Goal: Check status

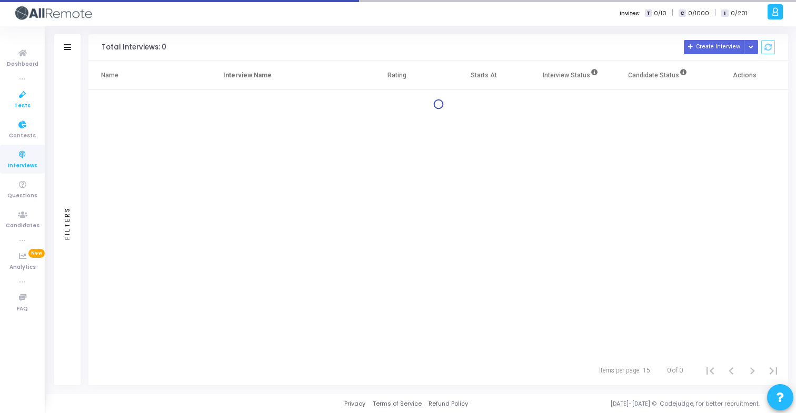
click at [32, 96] on icon at bounding box center [23, 94] width 22 height 13
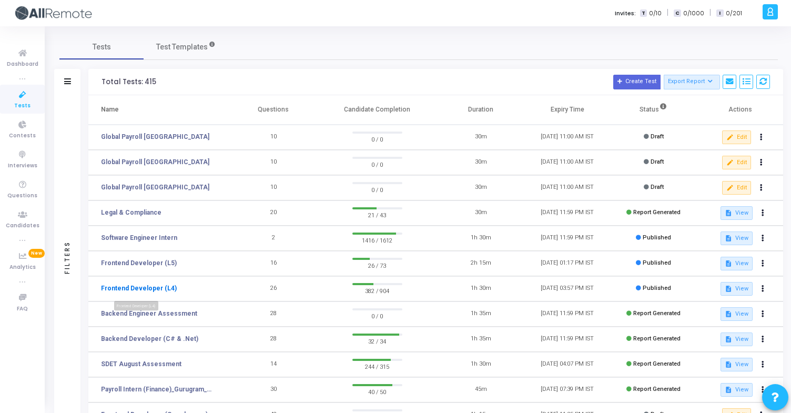
click at [166, 287] on link "Frontend Developer (L4)" at bounding box center [139, 288] width 76 height 9
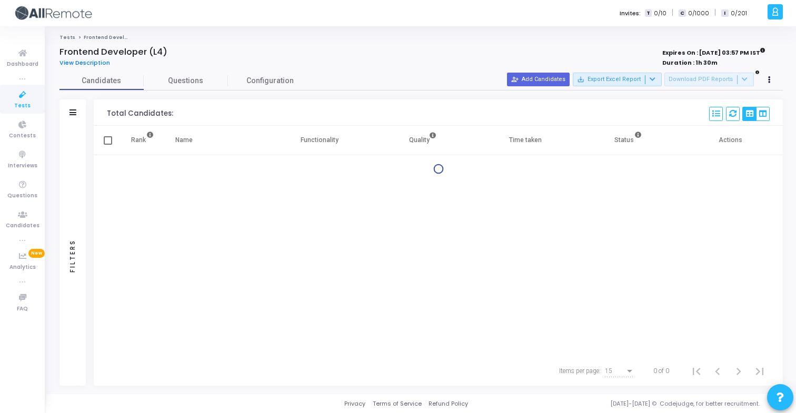
click at [78, 113] on div "Filters" at bounding box center [72, 112] width 26 height 26
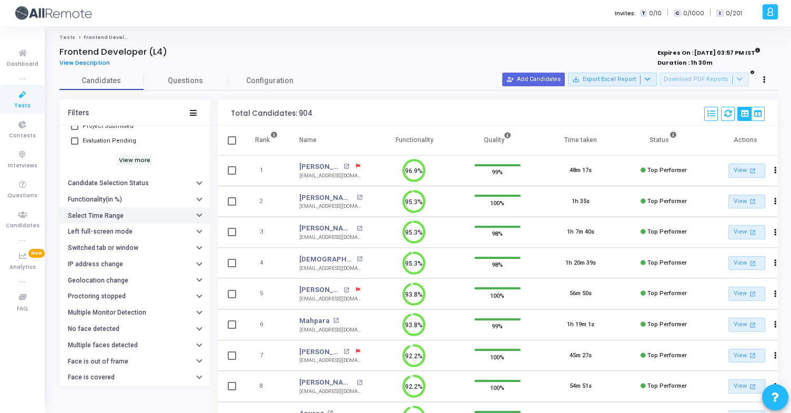
click at [127, 217] on button "Select Time Range" at bounding box center [134, 215] width 151 height 16
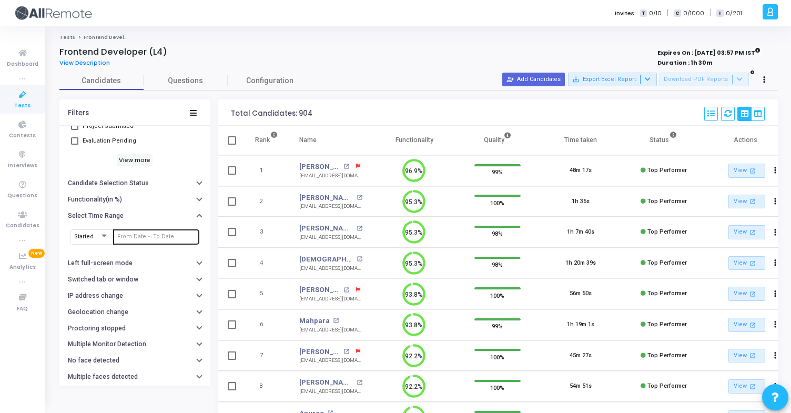
click at [147, 241] on div at bounding box center [156, 236] width 78 height 17
click at [164, 235] on input "text" at bounding box center [156, 237] width 78 height 6
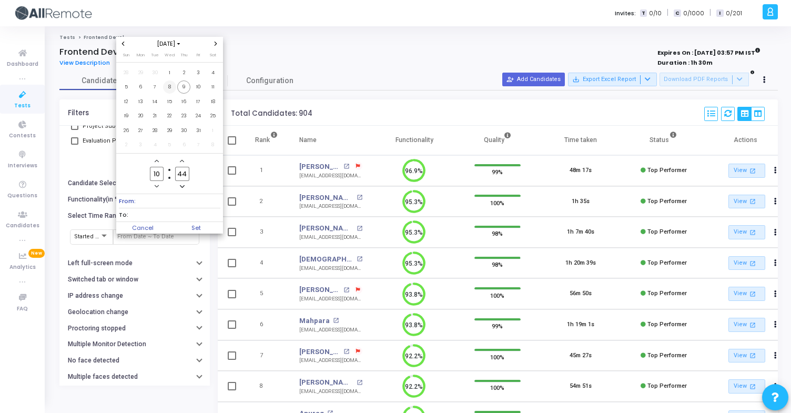
click at [168, 87] on span "8" at bounding box center [169, 87] width 13 height 13
click at [153, 90] on span "7" at bounding box center [154, 87] width 13 height 13
click at [192, 89] on td "10" at bounding box center [199, 87] width 15 height 15
click at [209, 229] on span "Set" at bounding box center [196, 228] width 54 height 12
type input "[DATE] 10:44 AM - [DATE] 10:44 AM"
